Goal: Task Accomplishment & Management: Manage account settings

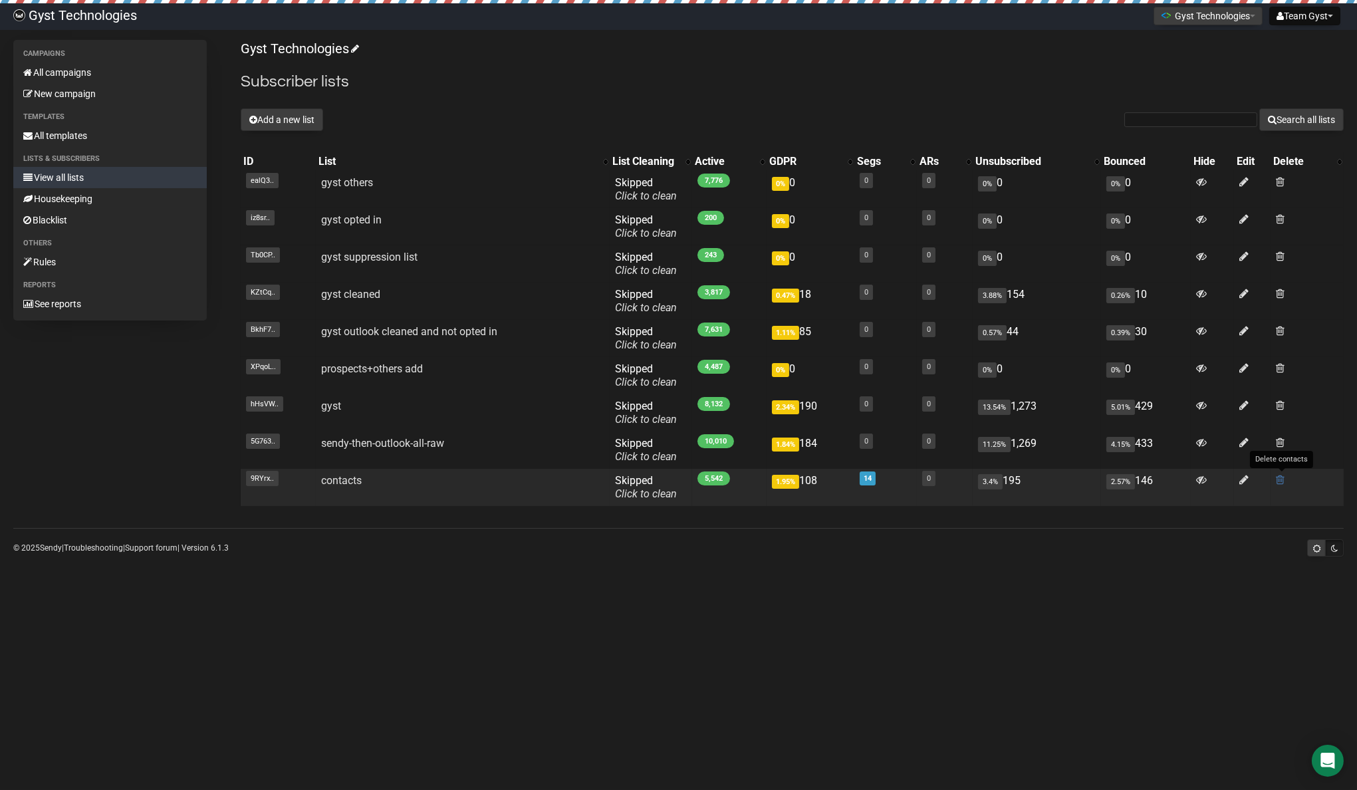
click at [1284, 481] on span at bounding box center [1280, 479] width 9 height 11
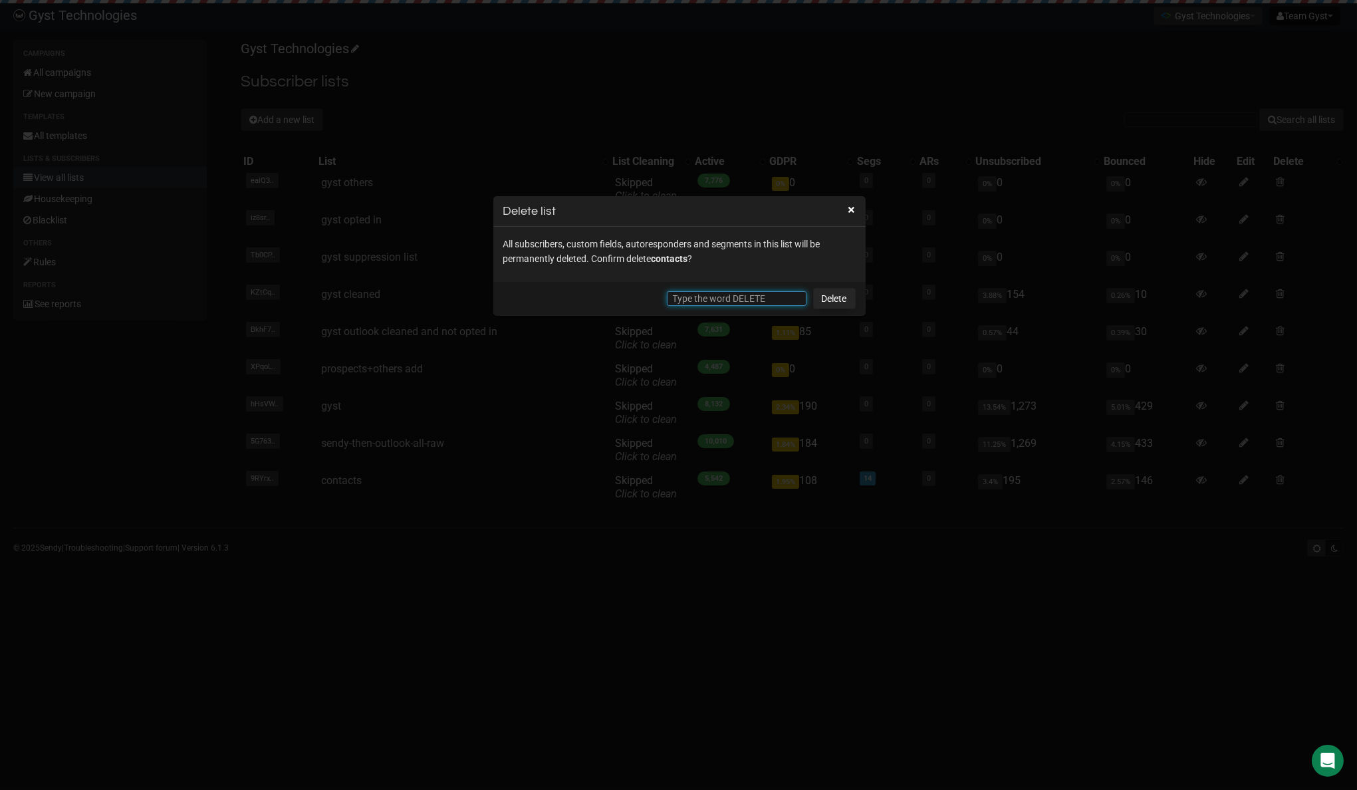
click at [702, 299] on input "text" at bounding box center [737, 298] width 140 height 15
click at [694, 299] on input "DELETE" at bounding box center [737, 298] width 140 height 15
type input "DELETE"
click at [838, 301] on link "Delete" at bounding box center [834, 298] width 43 height 21
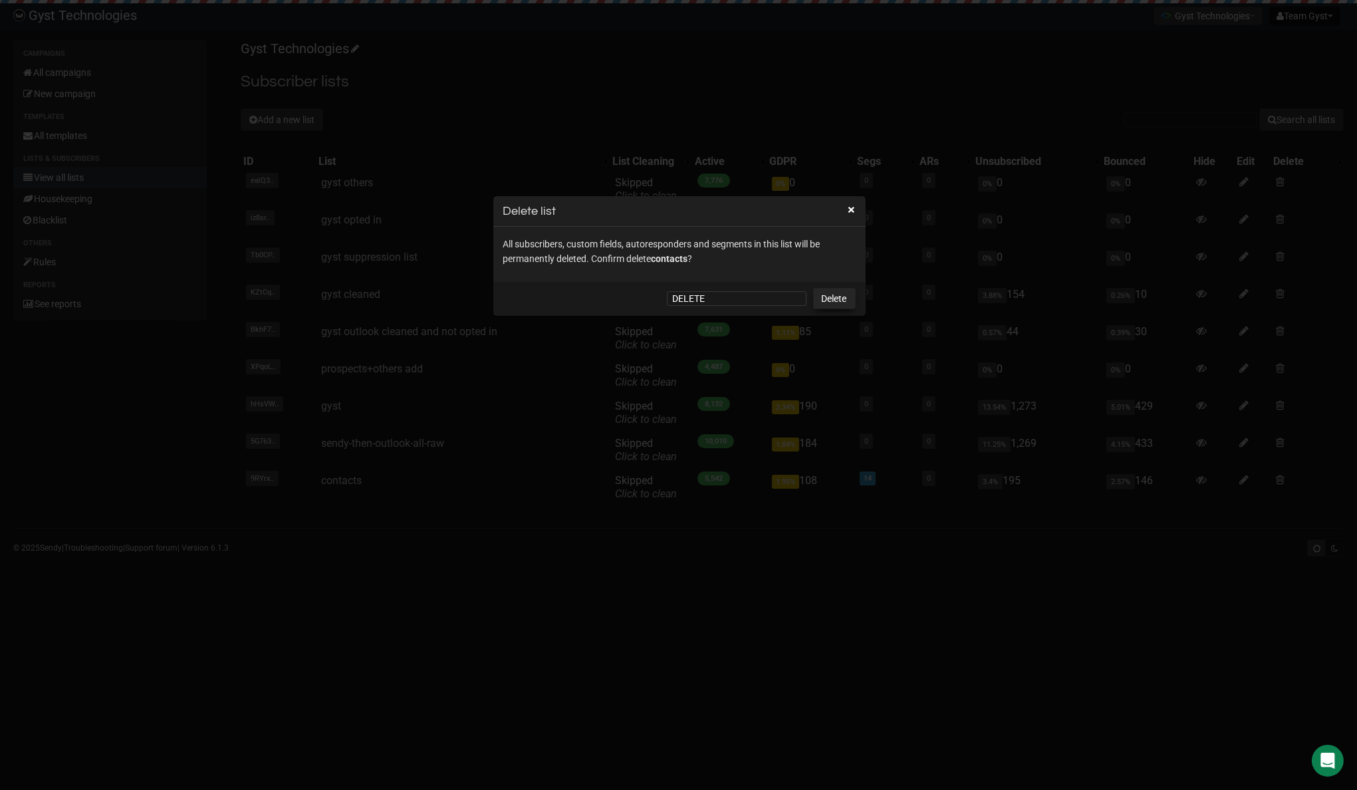
click at [835, 293] on link "Delete" at bounding box center [834, 298] width 43 height 21
click at [833, 299] on link "Delete" at bounding box center [834, 298] width 43 height 21
click at [736, 306] on div "DELETE Delete" at bounding box center [679, 299] width 372 height 34
click at [729, 303] on input "DELETE" at bounding box center [737, 298] width 140 height 15
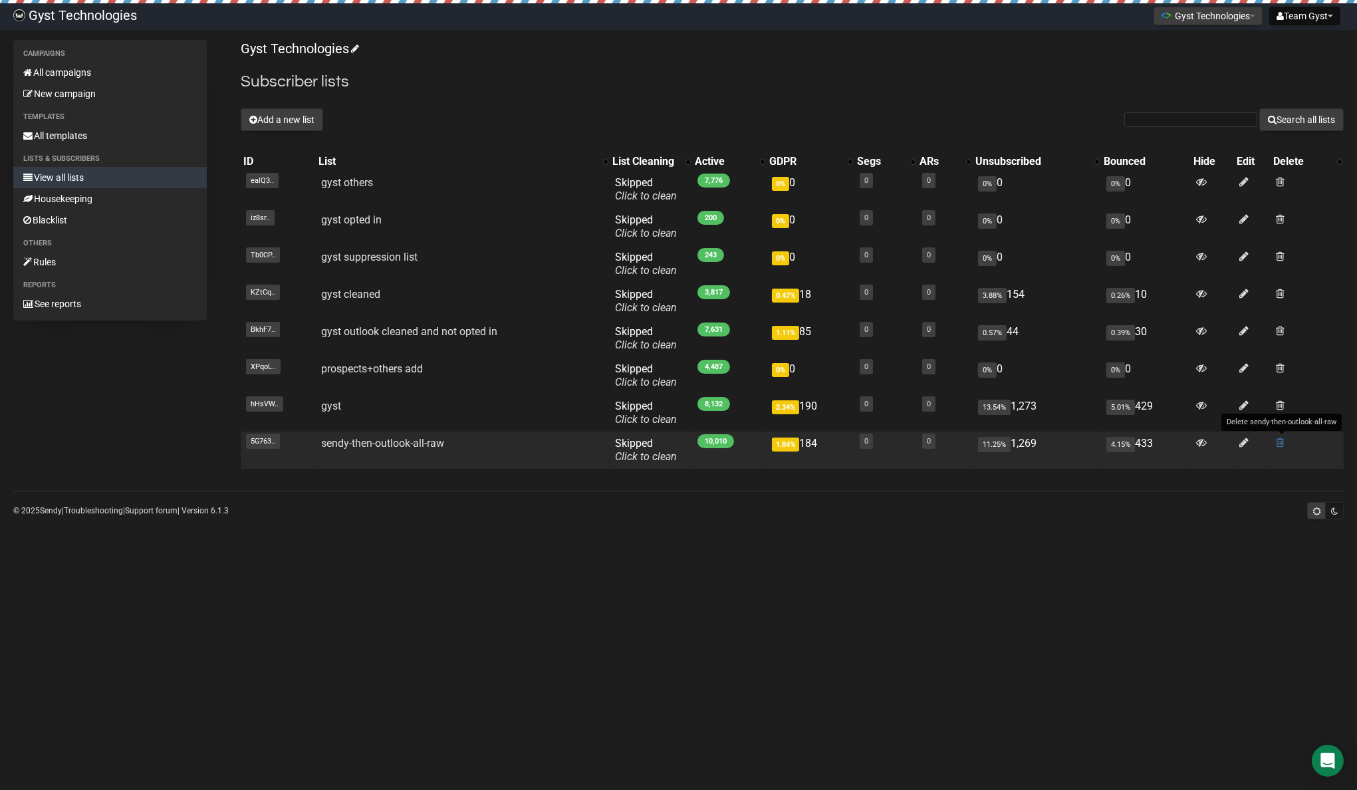
click at [1282, 440] on span at bounding box center [1280, 442] width 9 height 11
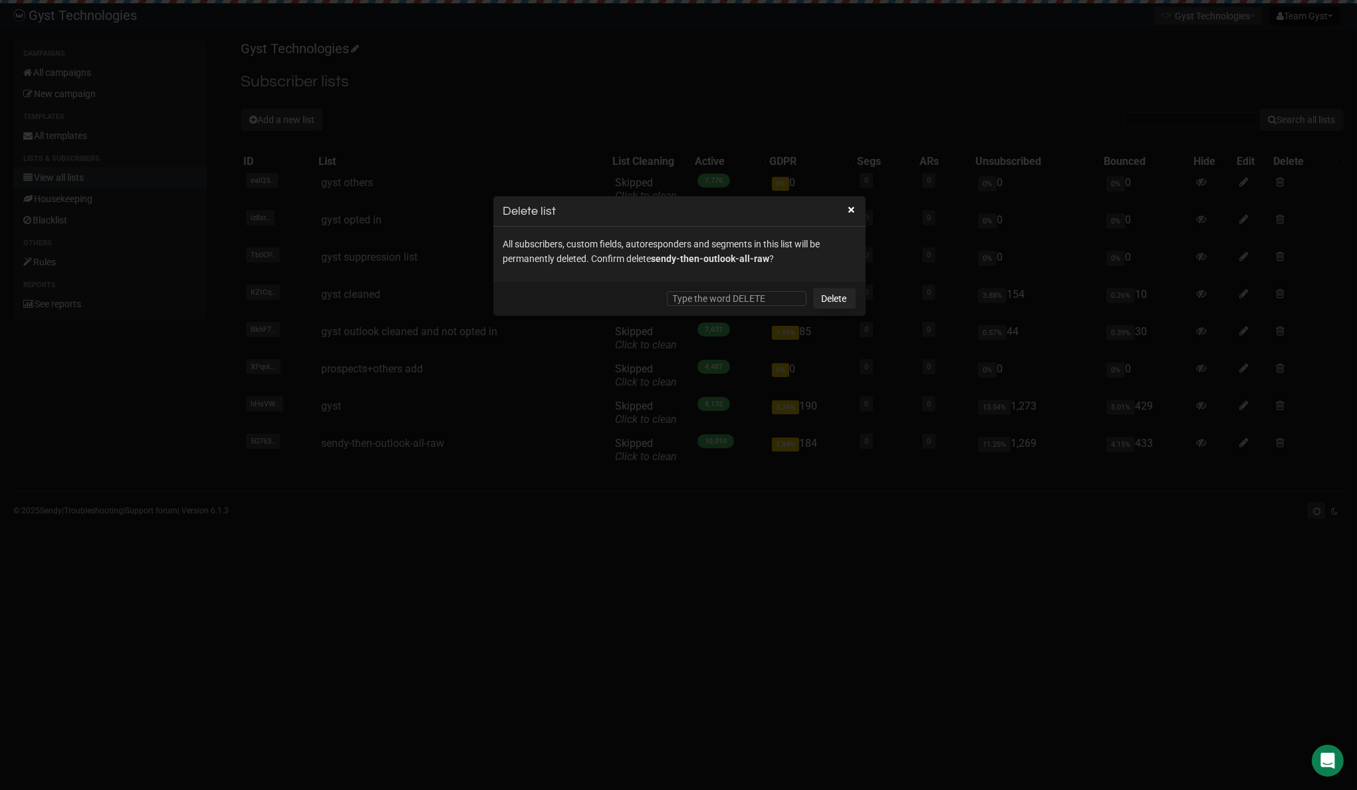
click at [744, 295] on input "text" at bounding box center [737, 298] width 140 height 15
paste input "DELETE"
type input "DELETE"
click at [835, 297] on link "Delete" at bounding box center [834, 298] width 43 height 21
click at [745, 292] on input "DELETE" at bounding box center [737, 298] width 140 height 15
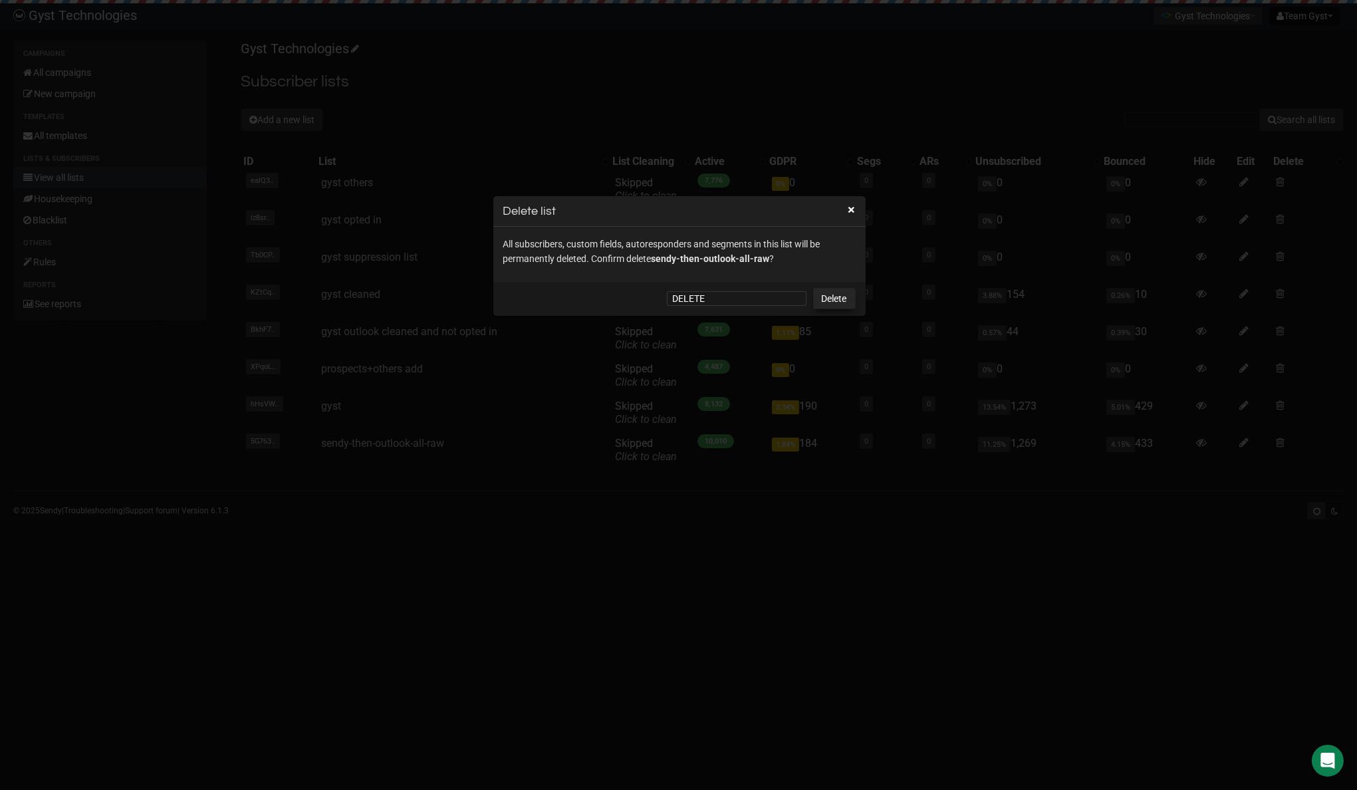
click at [835, 296] on link "Delete" at bounding box center [834, 298] width 43 height 21
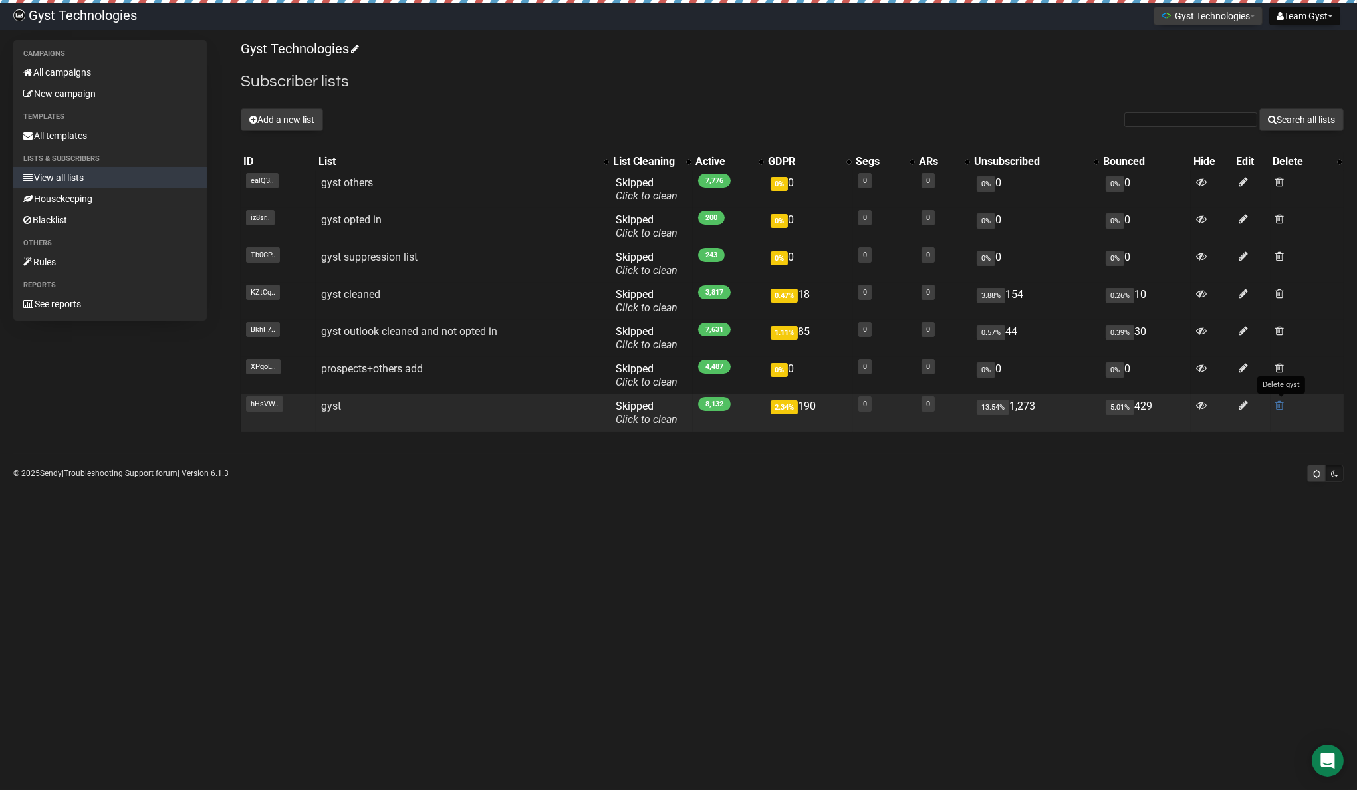
click at [1284, 405] on span at bounding box center [1280, 405] width 9 height 11
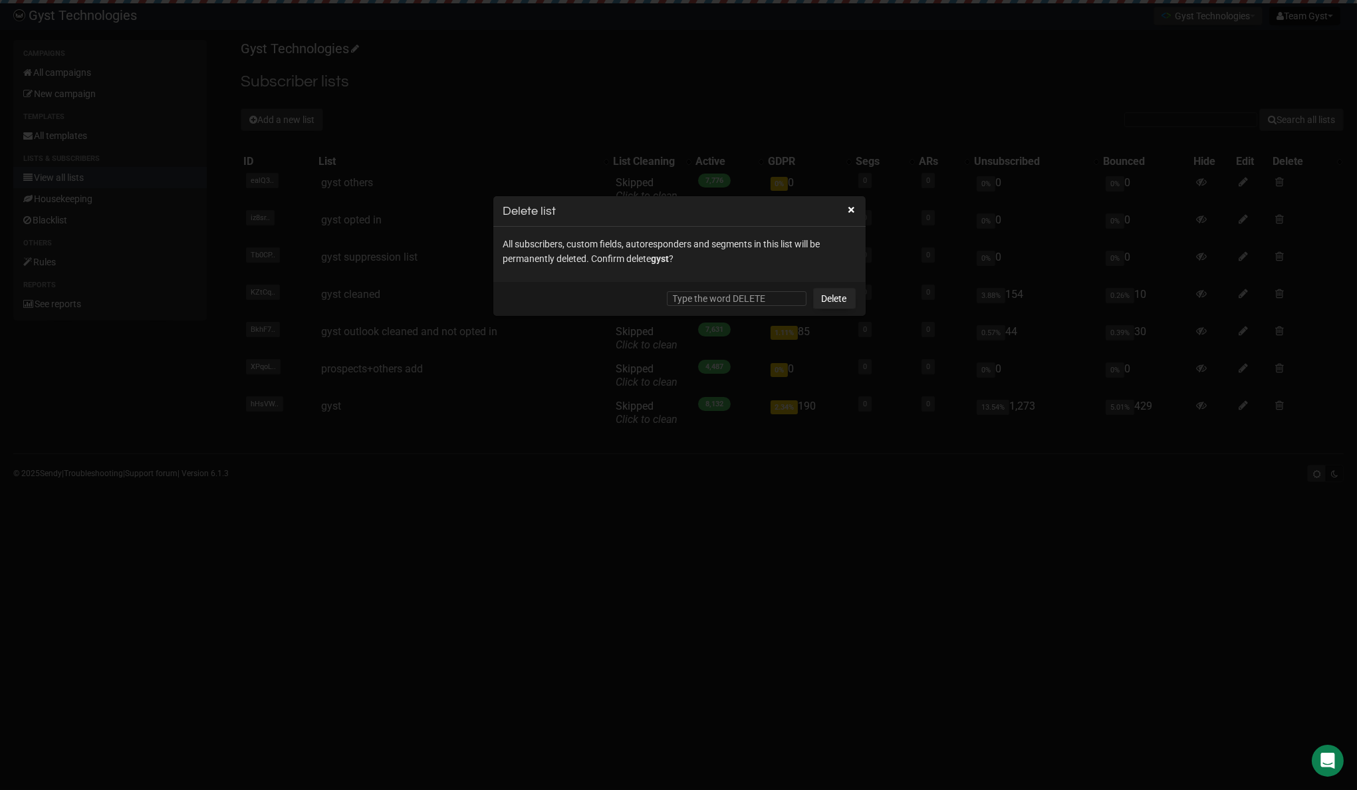
click at [699, 294] on input "text" at bounding box center [737, 298] width 140 height 15
paste input "DELETE"
click at [839, 295] on link "Delete" at bounding box center [834, 298] width 43 height 21
click at [748, 293] on input "DELETE" at bounding box center [737, 298] width 140 height 15
click at [845, 294] on link "Delete" at bounding box center [834, 298] width 43 height 21
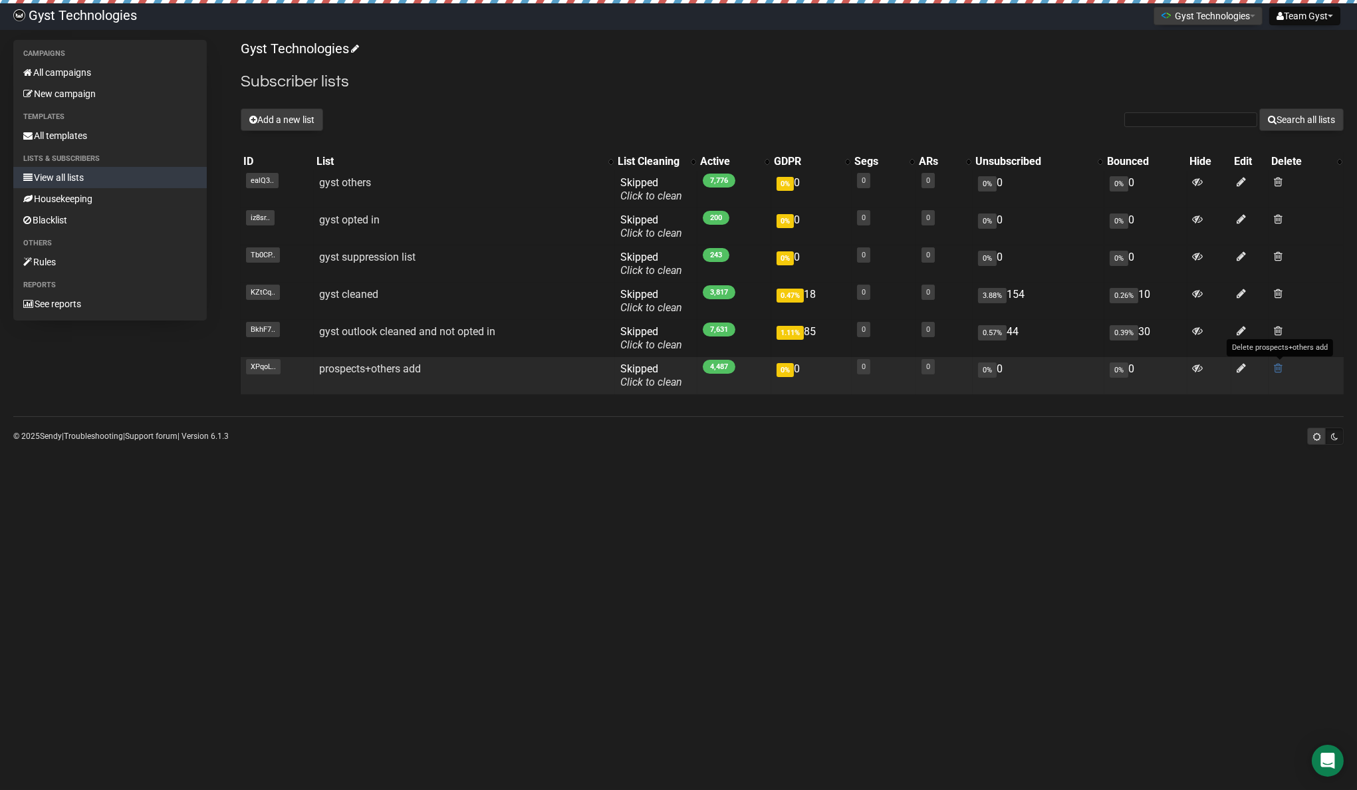
click at [1278, 370] on span at bounding box center [1278, 367] width 9 height 11
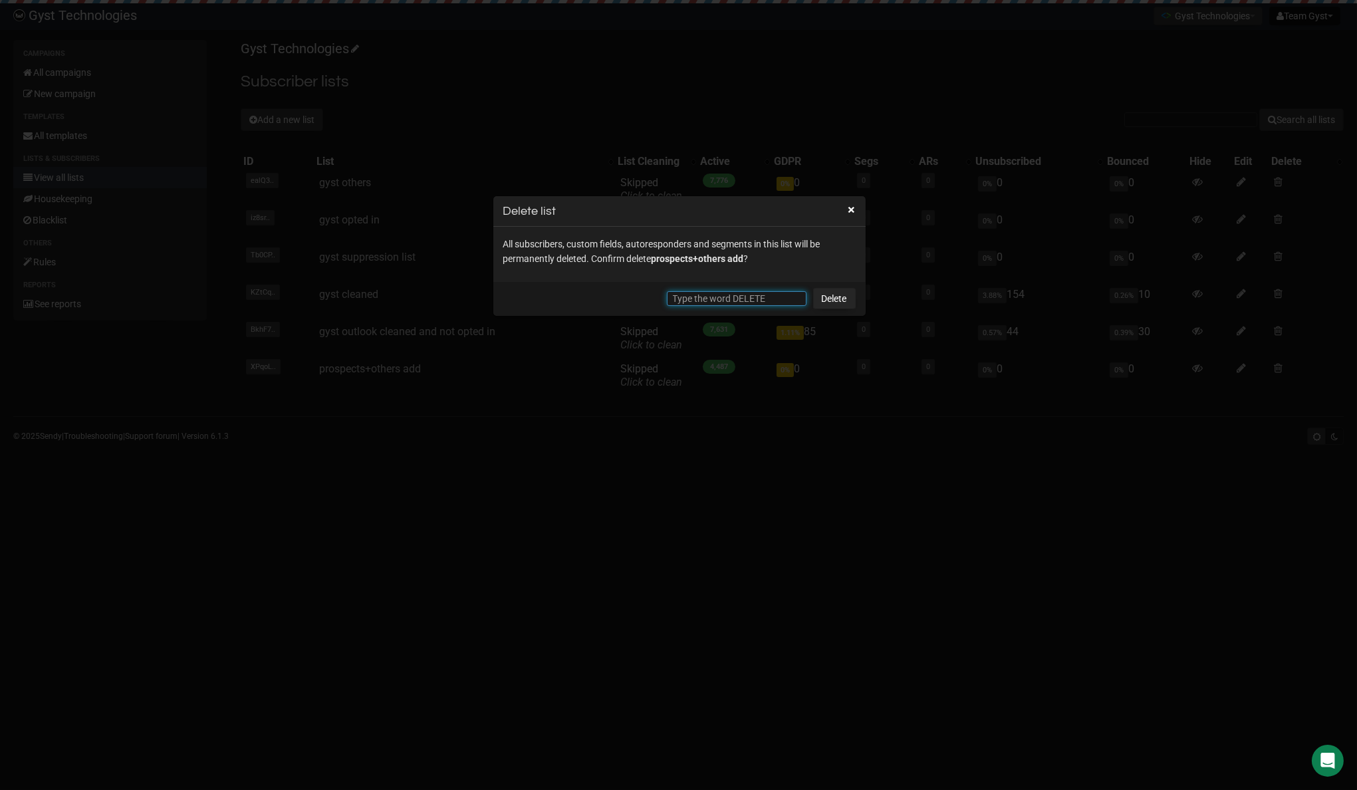
click at [694, 296] on input "text" at bounding box center [737, 298] width 140 height 15
paste input "DELETE"
type input "DELETE"
click at [825, 296] on link "Delete" at bounding box center [834, 298] width 43 height 21
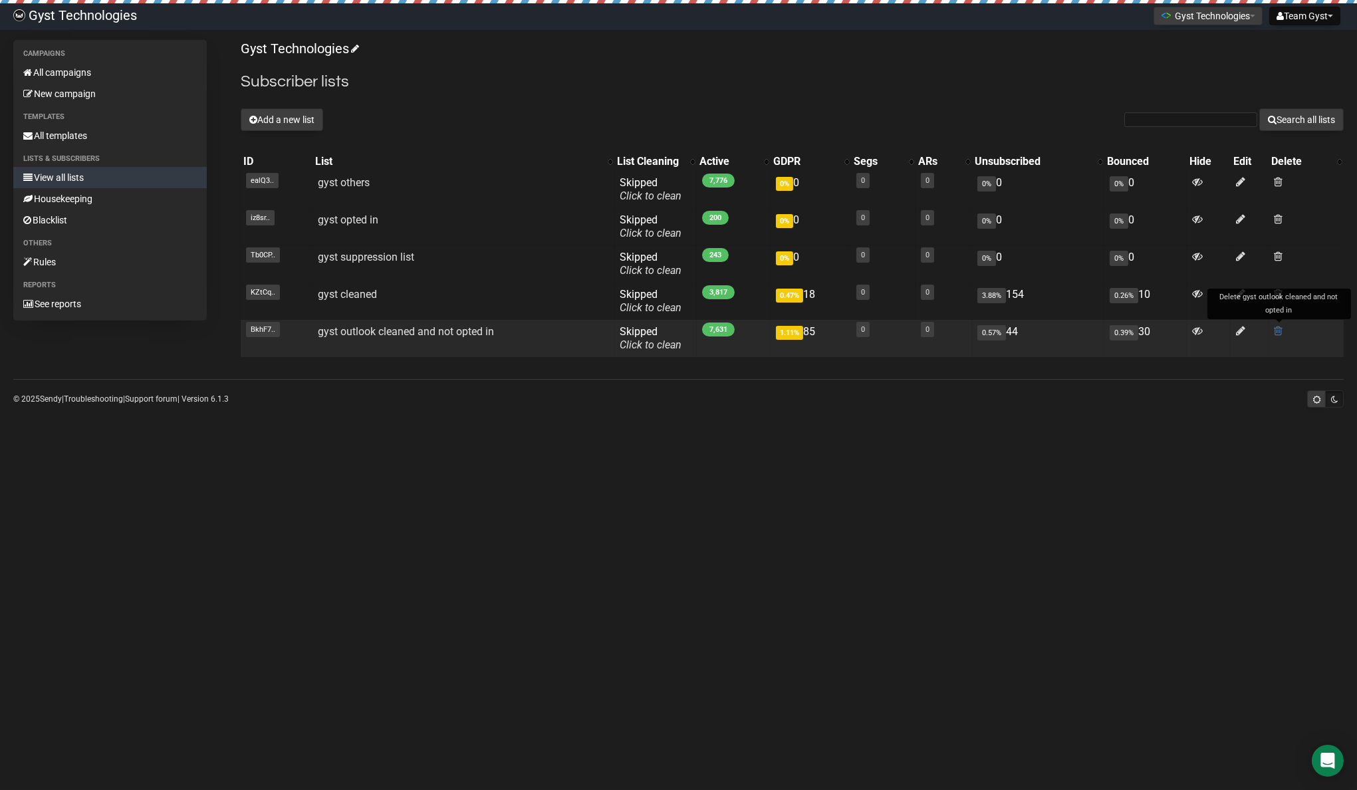
click at [1279, 331] on span at bounding box center [1278, 330] width 9 height 11
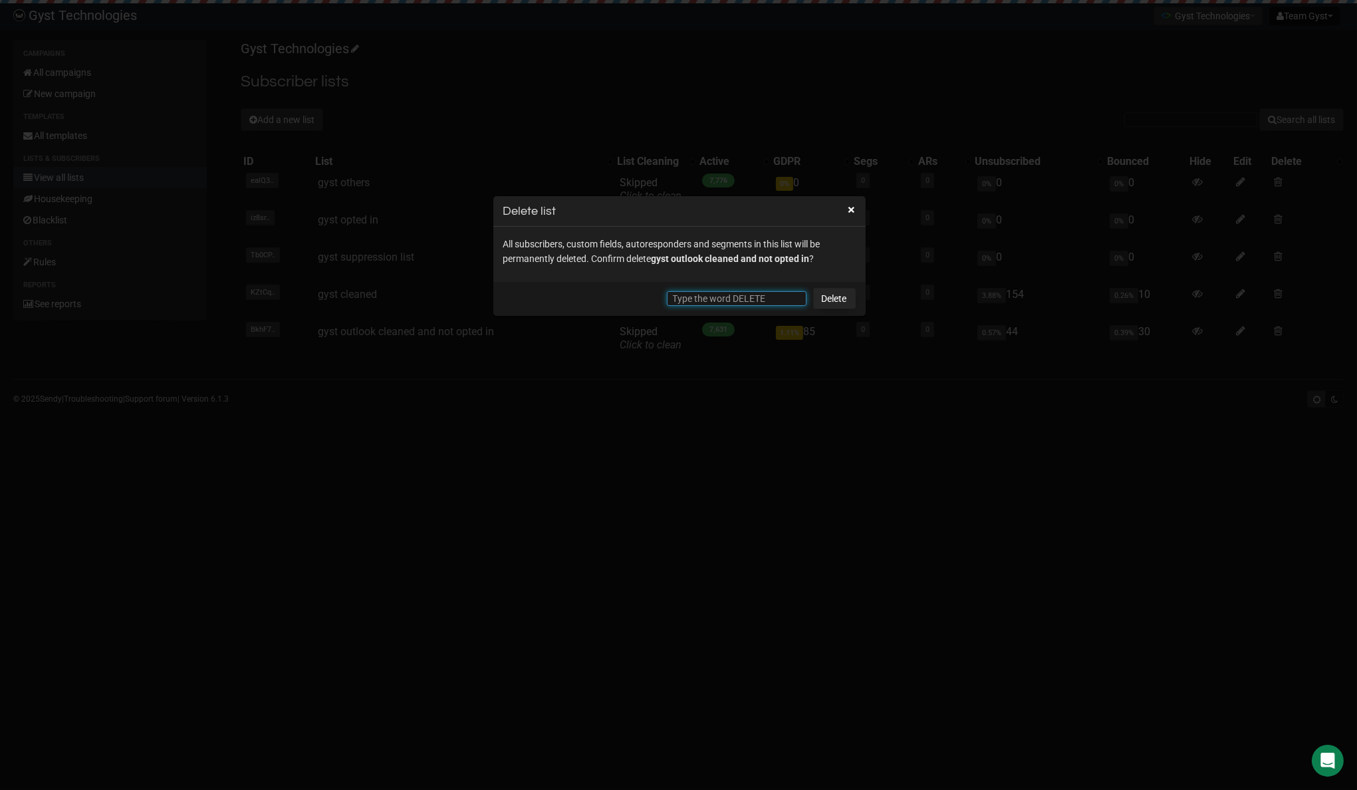
click at [777, 292] on input "text" at bounding box center [737, 298] width 140 height 15
type input "DELETE"
click at [837, 300] on link "Delete" at bounding box center [834, 298] width 43 height 21
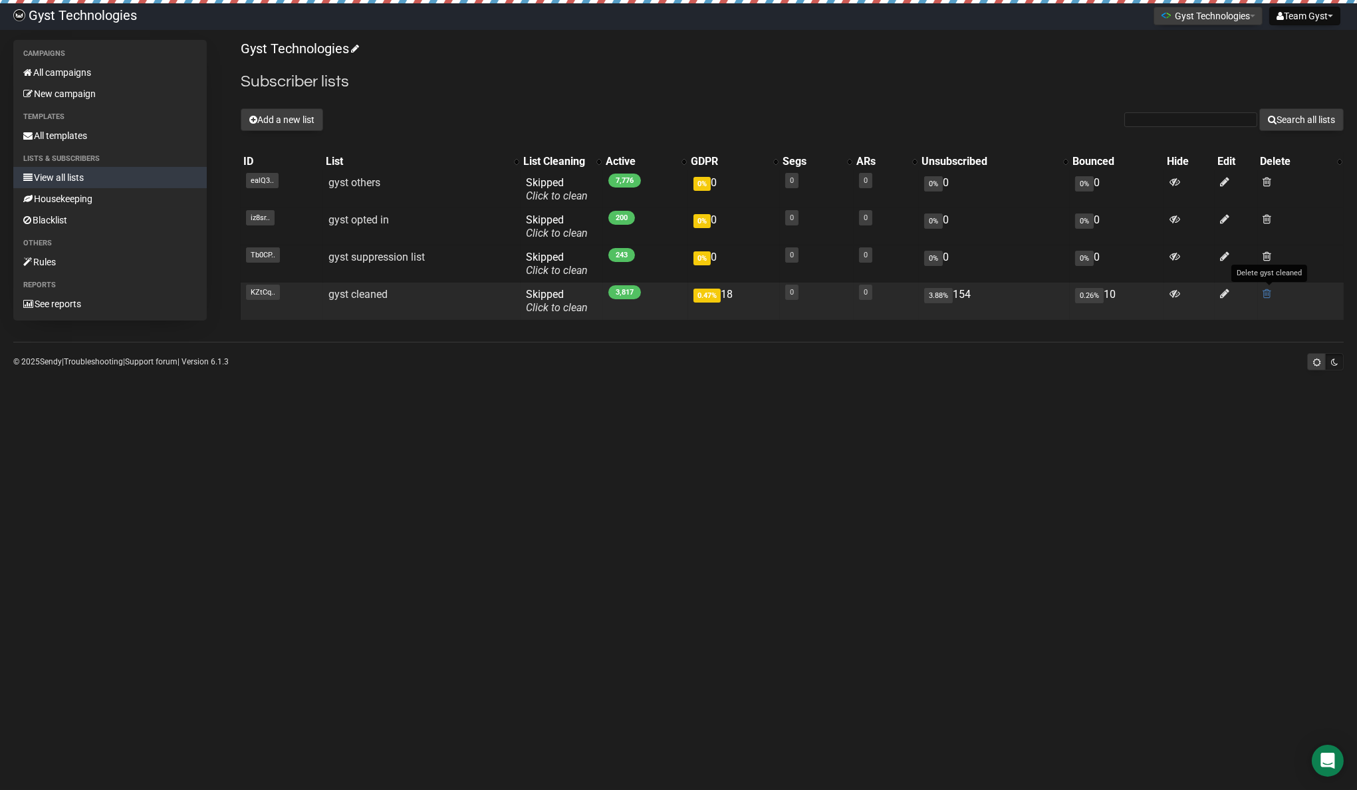
click at [1268, 297] on span at bounding box center [1268, 293] width 9 height 11
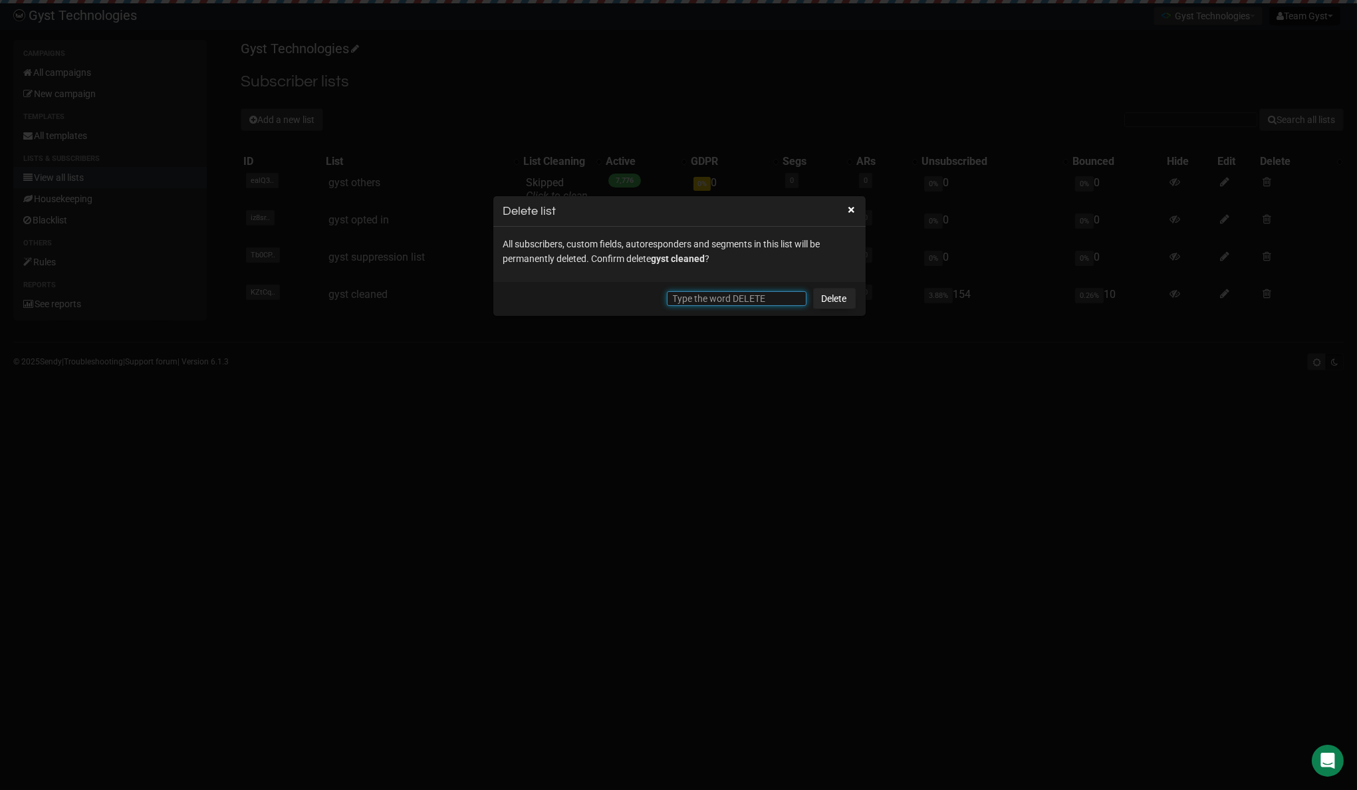
click at [741, 297] on input "text" at bounding box center [737, 298] width 140 height 15
paste input "DELETE"
type input "DELETE"
click at [837, 301] on link "Delete" at bounding box center [834, 298] width 43 height 21
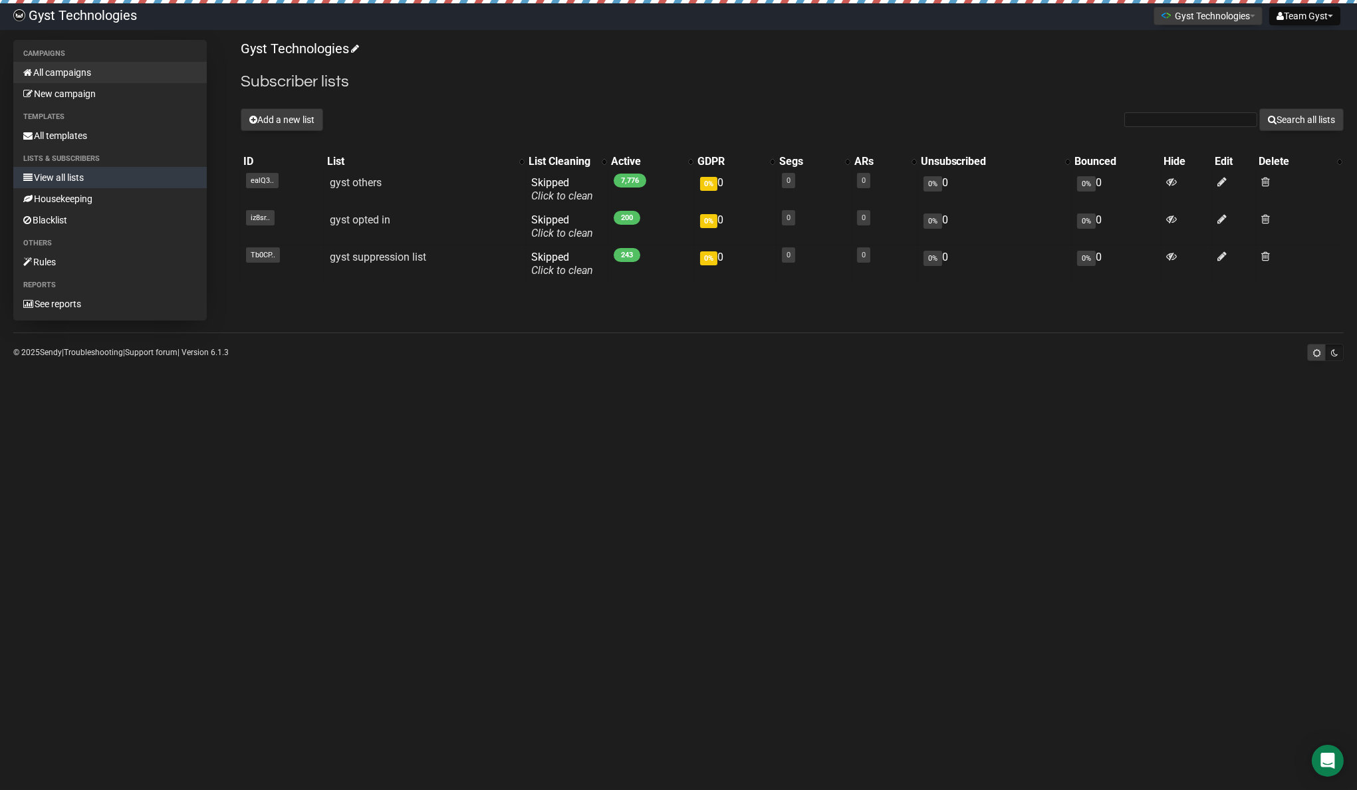
click at [85, 76] on link "All campaigns" at bounding box center [110, 72] width 194 height 21
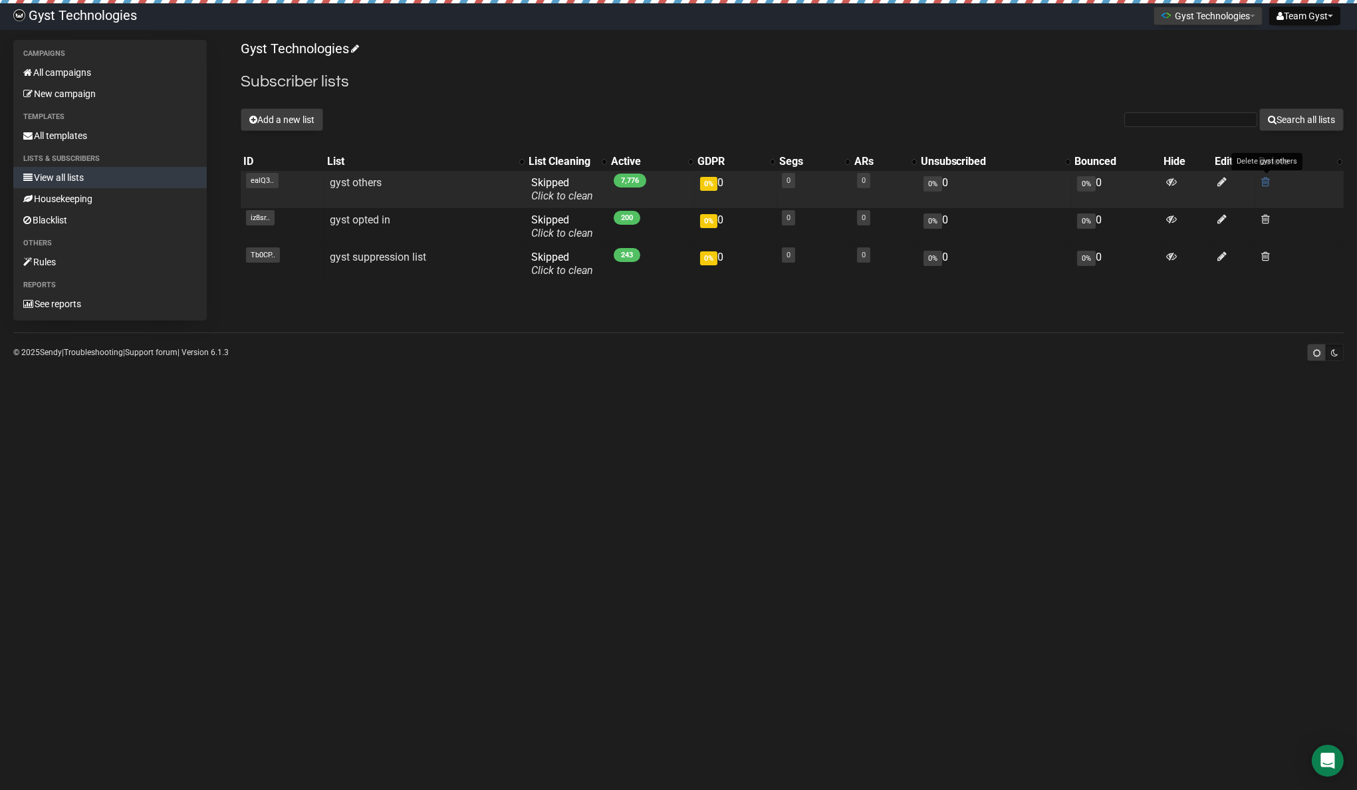
click at [1267, 182] on span at bounding box center [1266, 181] width 9 height 11
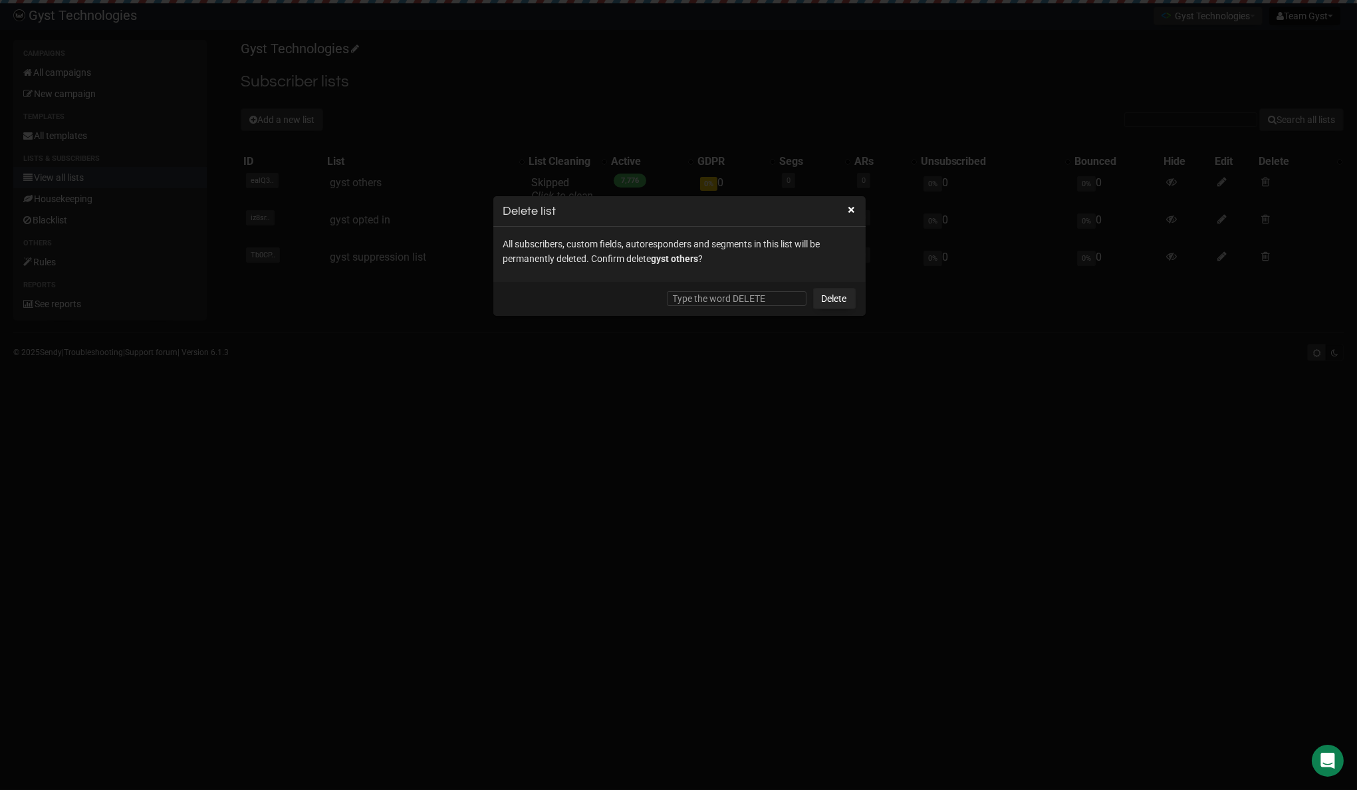
click at [690, 295] on input "text" at bounding box center [737, 298] width 140 height 15
paste input "DELETE"
type input "DELETE"
click at [834, 296] on link "Delete" at bounding box center [834, 298] width 43 height 21
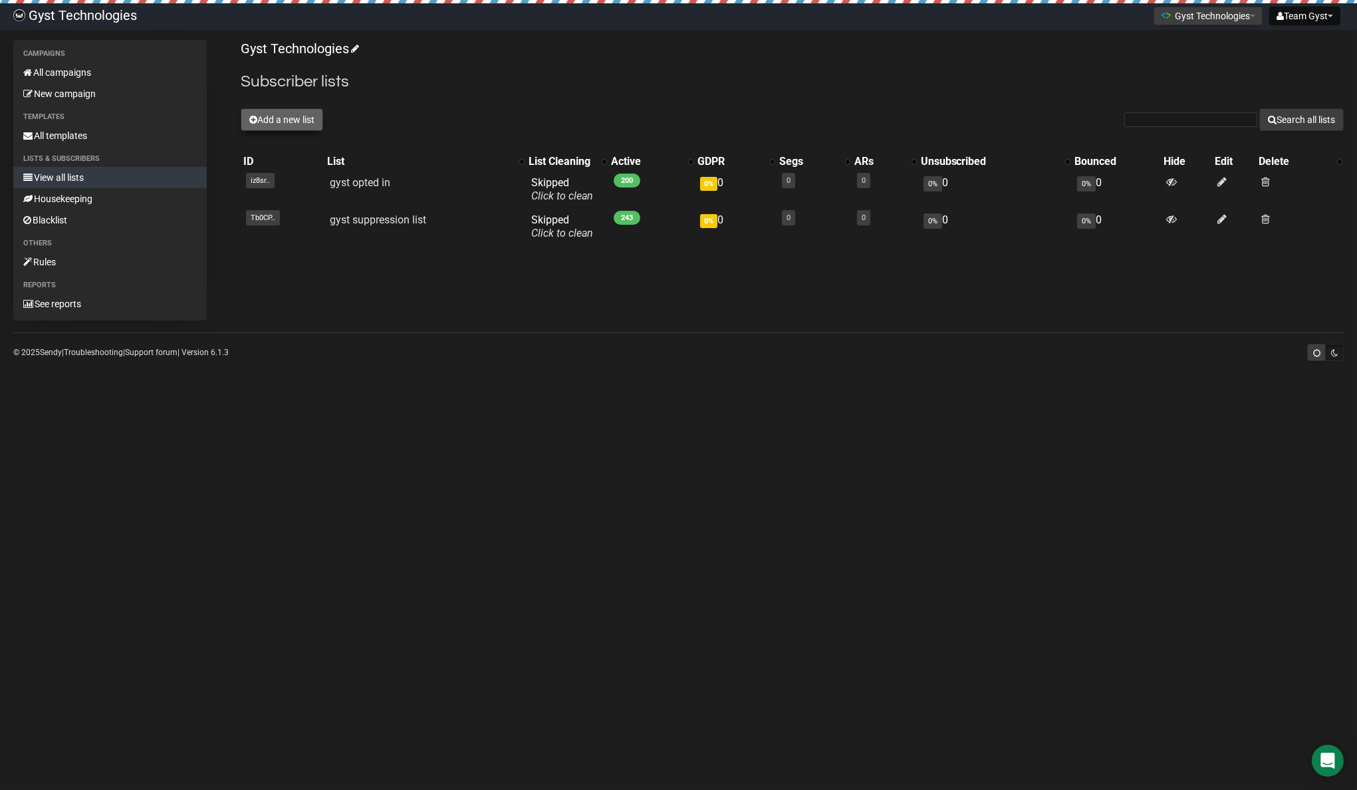
click at [305, 122] on button "Add a new list" at bounding box center [282, 119] width 82 height 23
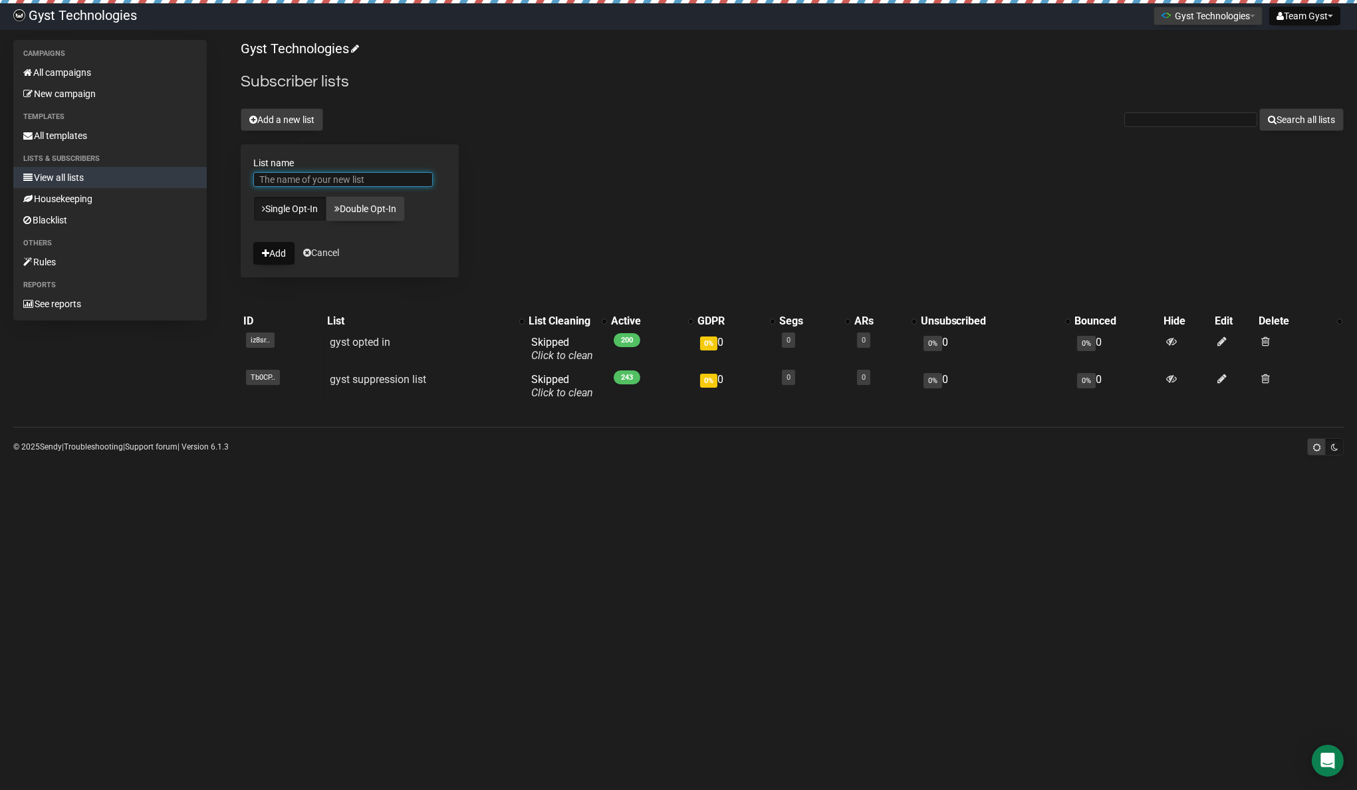
paste input "gyst others not opted in"
type input "gyst others not opted in"
click at [270, 249] on button "Add" at bounding box center [273, 253] width 41 height 23
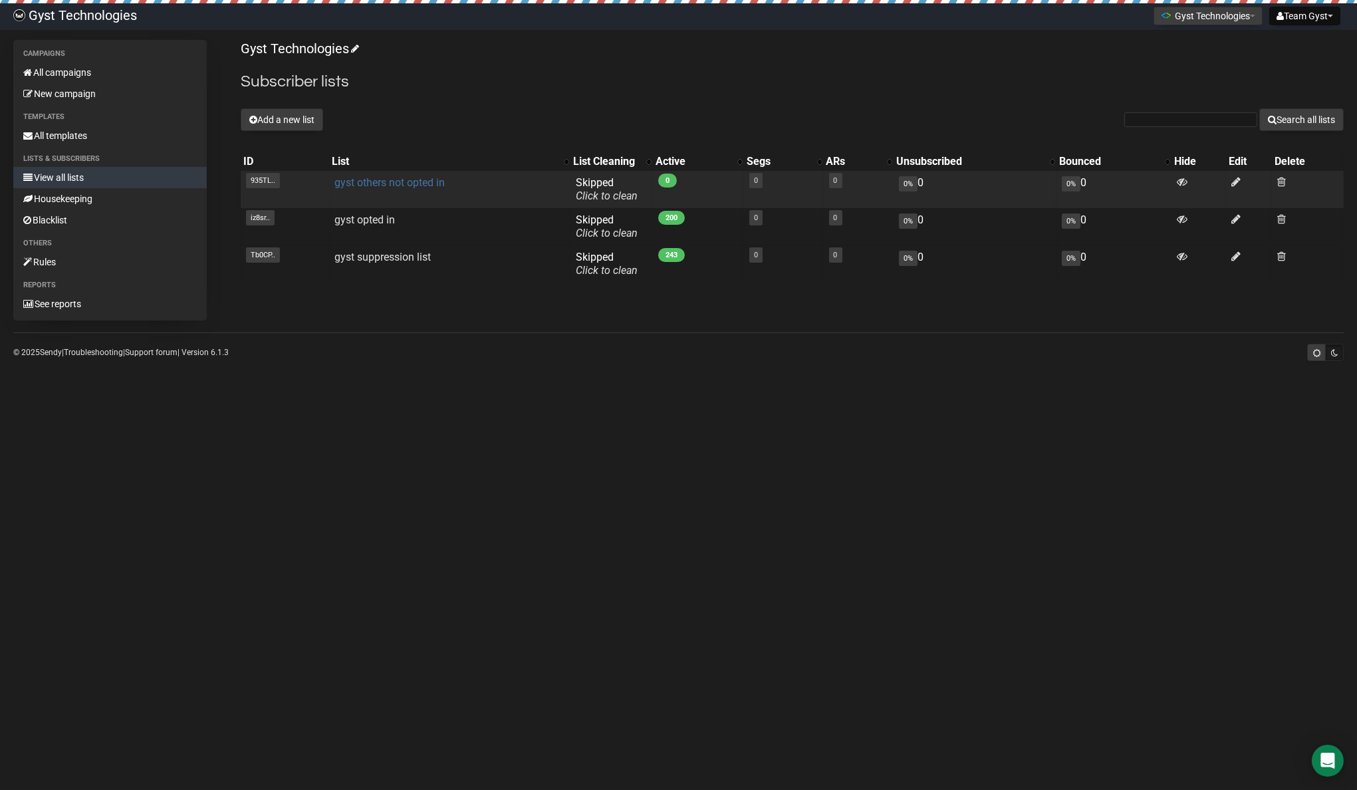
click at [381, 186] on link "gyst others not opted in" at bounding box center [390, 182] width 110 height 13
click at [376, 184] on link "gyst others not opted in" at bounding box center [390, 182] width 110 height 13
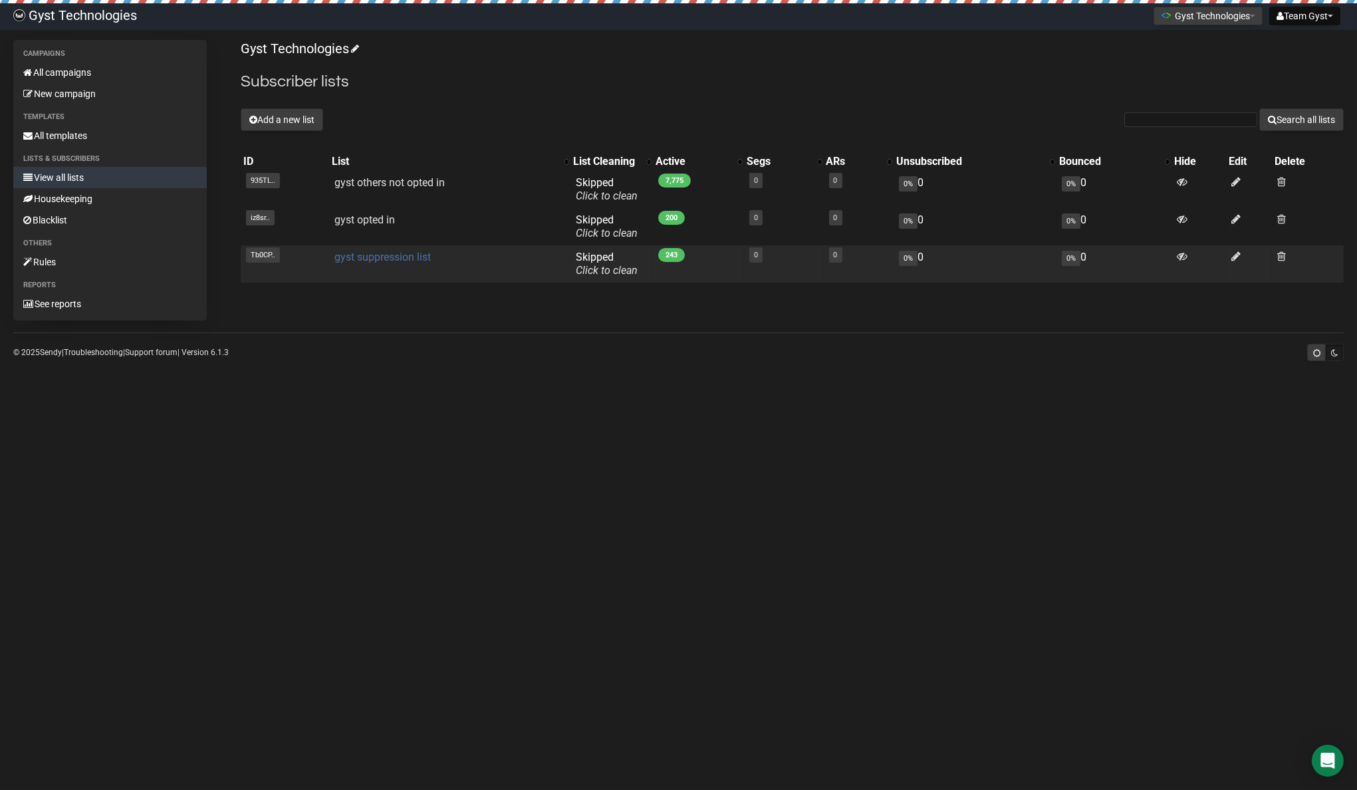
click at [398, 259] on link "gyst suppression list" at bounding box center [383, 257] width 96 height 13
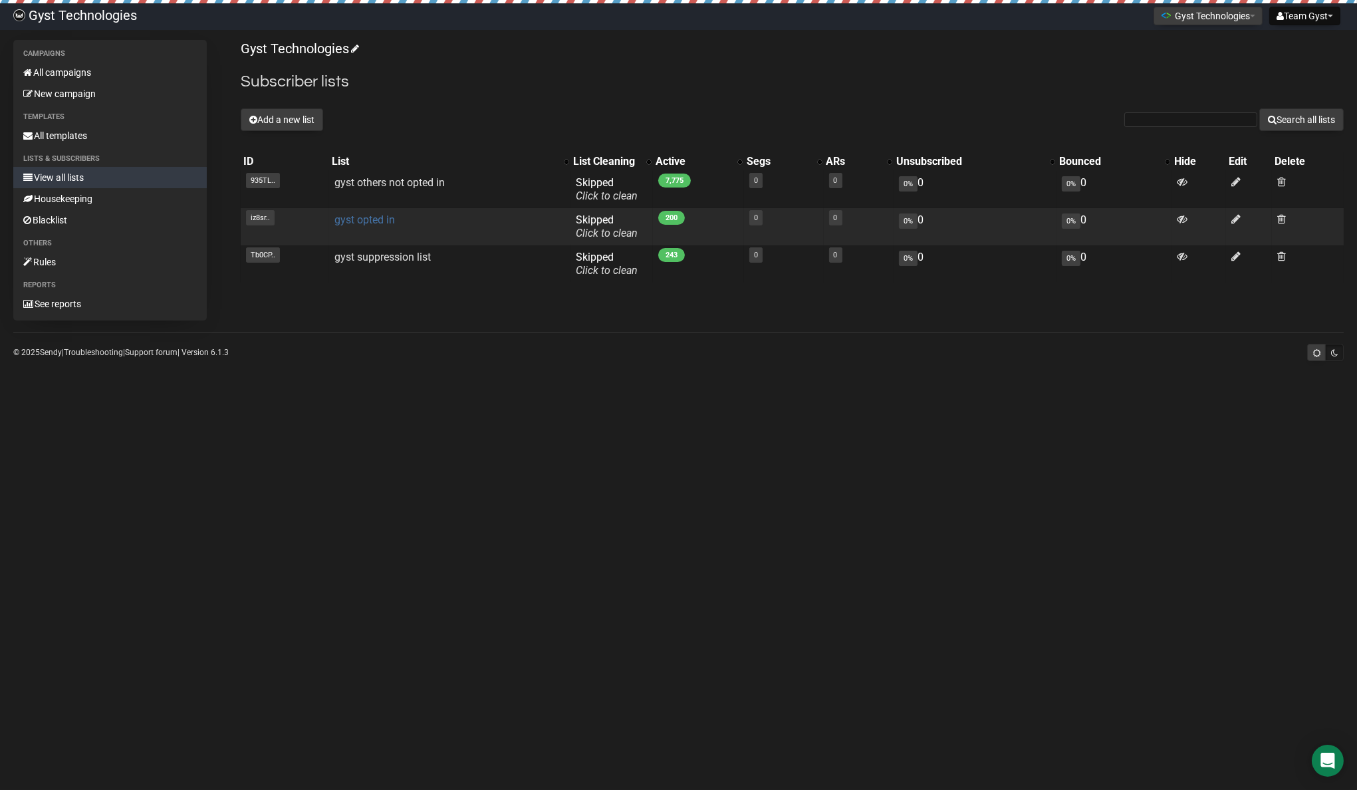
click at [357, 215] on link "gyst opted in" at bounding box center [365, 219] width 61 height 13
click at [378, 219] on link "gyst opted in" at bounding box center [365, 219] width 61 height 13
click at [1239, 222] on icon at bounding box center [1236, 218] width 9 height 11
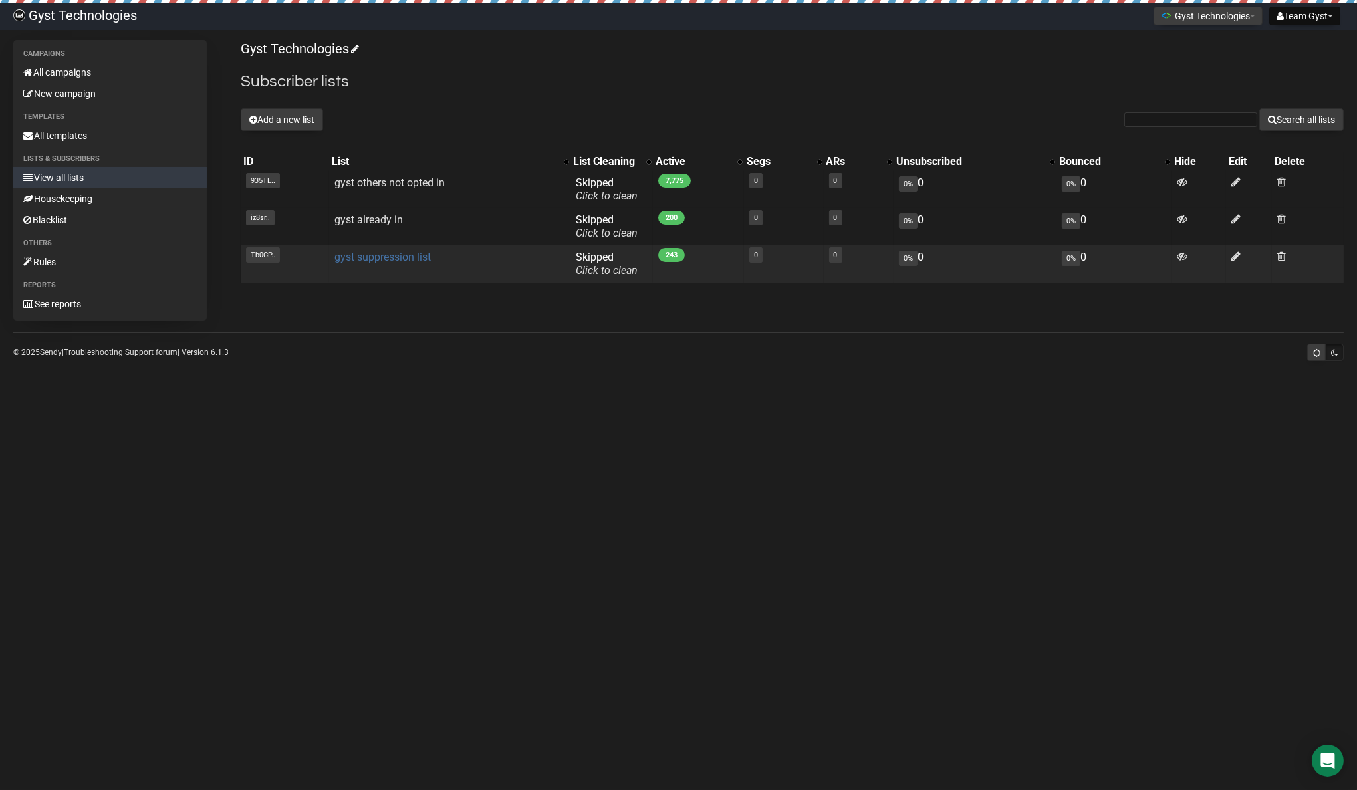
click at [356, 255] on link "gyst suppression list" at bounding box center [383, 257] width 96 height 13
click at [383, 263] on td "gyst suppression list" at bounding box center [449, 263] width 241 height 37
click at [385, 251] on link "gyst suppression list" at bounding box center [383, 257] width 96 height 13
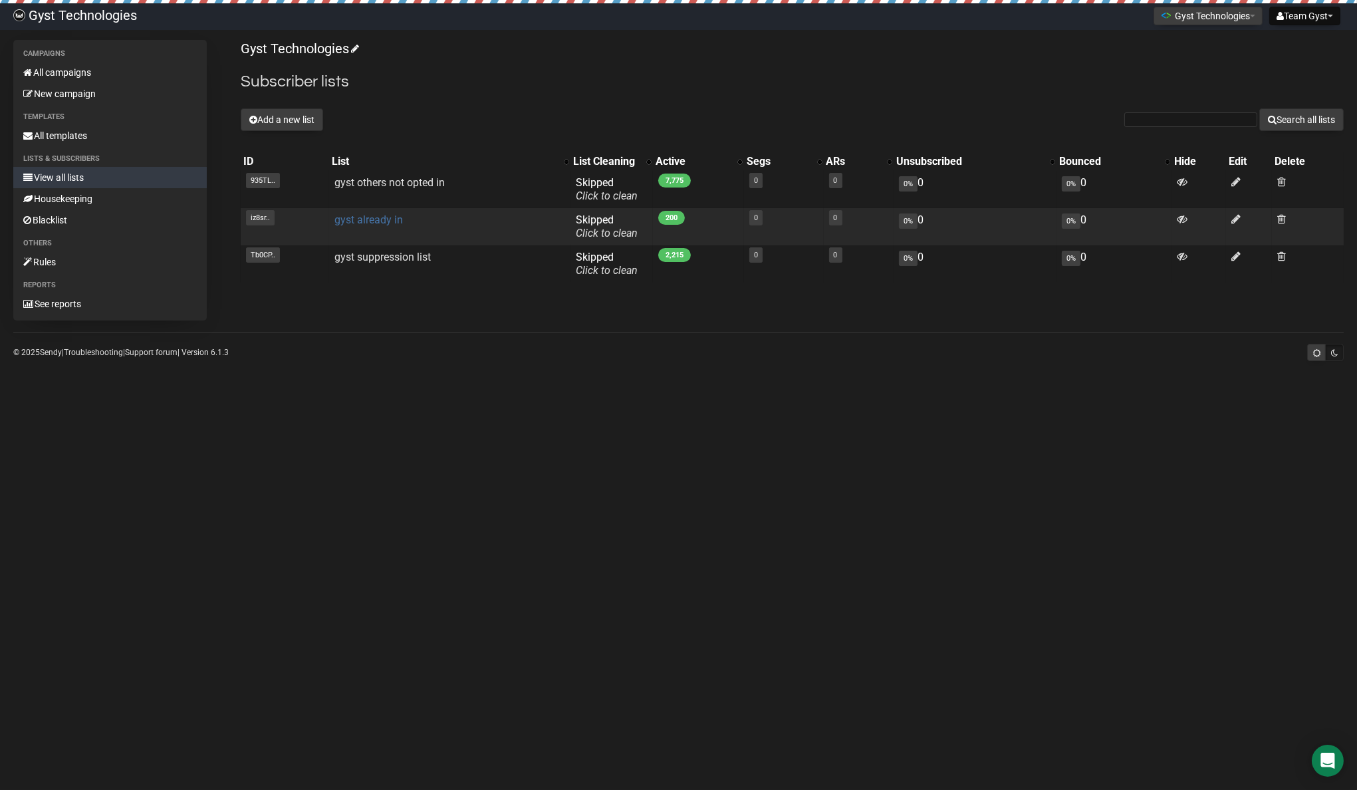
click at [378, 222] on link "gyst already in" at bounding box center [369, 219] width 69 height 13
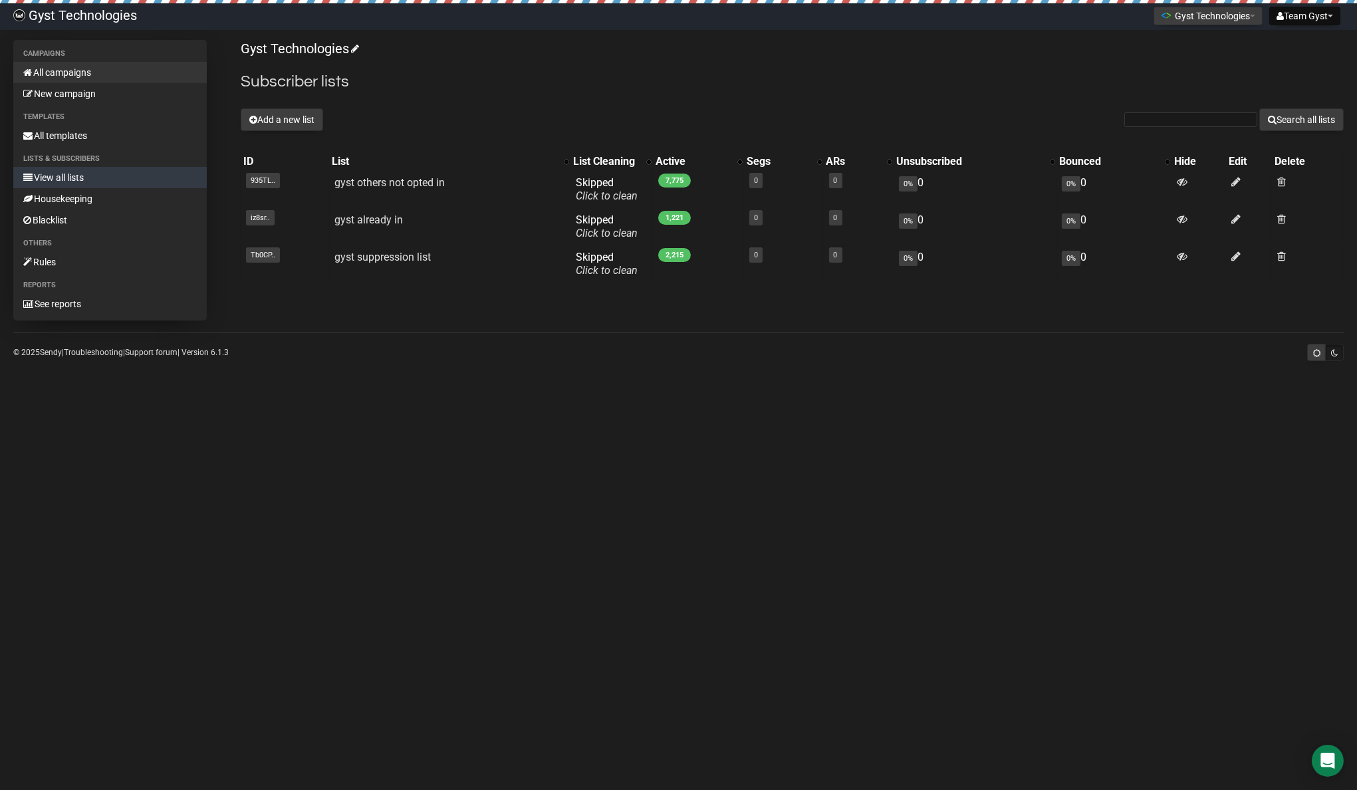
click at [76, 75] on link "All campaigns" at bounding box center [110, 72] width 194 height 21
